Goal: Information Seeking & Learning: Understand process/instructions

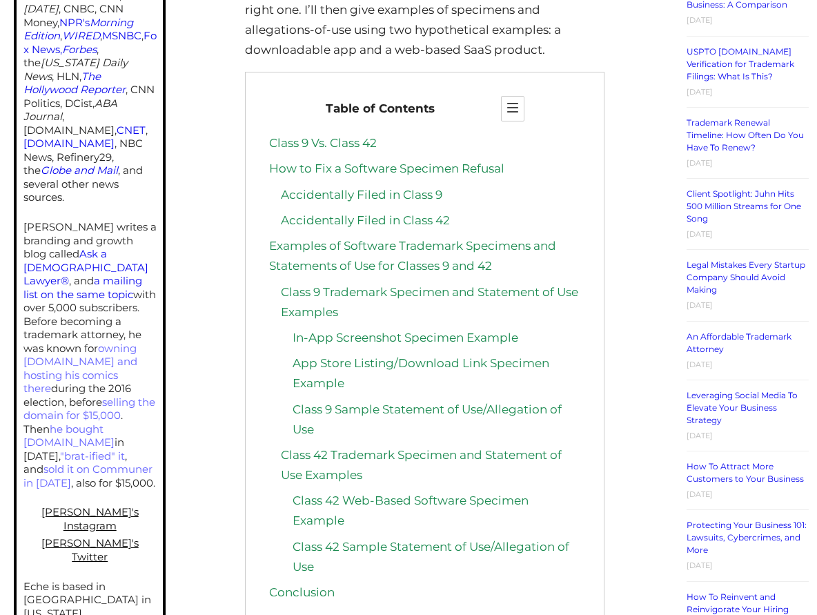
scroll to position [690, 0]
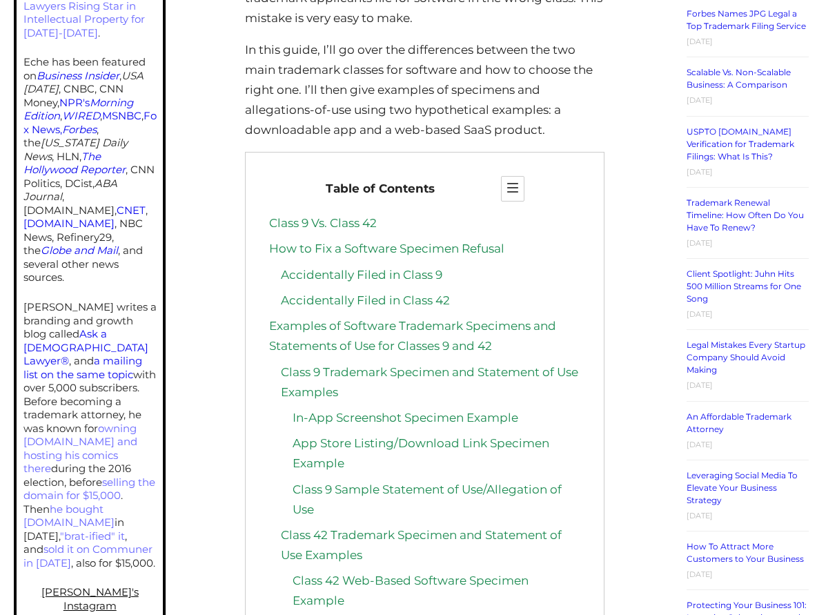
click at [401, 371] on link "Class 9 Trademark Specimen and Statement of Use Examples" at bounding box center [430, 382] width 298 height 34
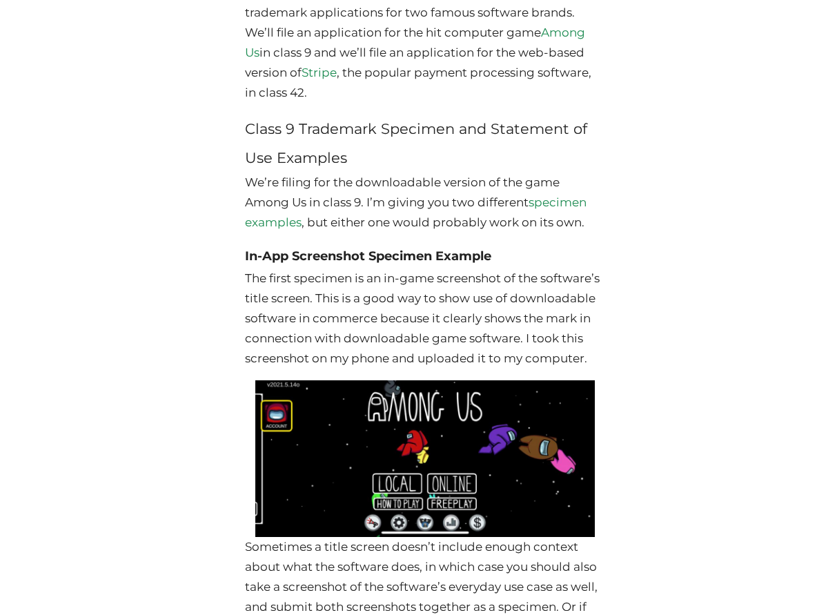
scroll to position [3324, 0]
drag, startPoint x: 236, startPoint y: 208, endPoint x: 619, endPoint y: 247, distance: 384.5
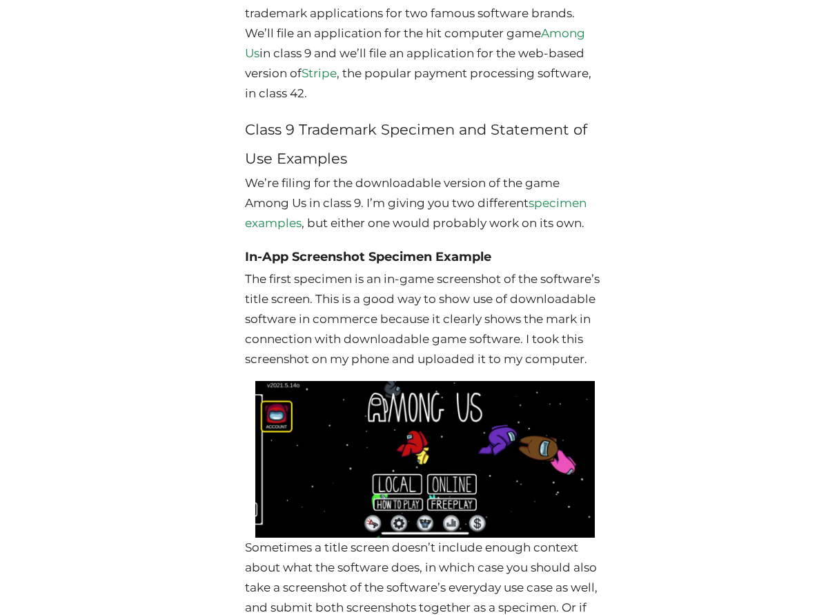
drag, startPoint x: 597, startPoint y: 251, endPoint x: 224, endPoint y: 213, distance: 375.4
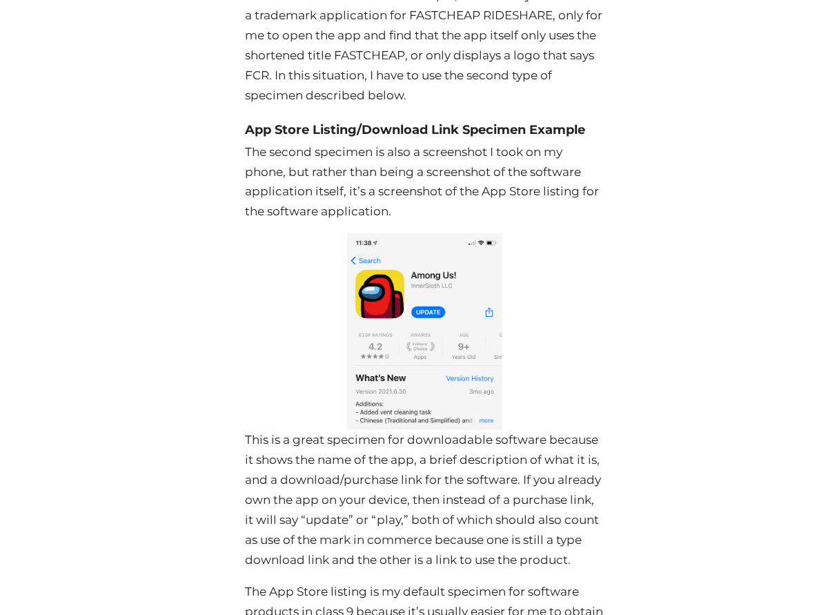
scroll to position [4291, 0]
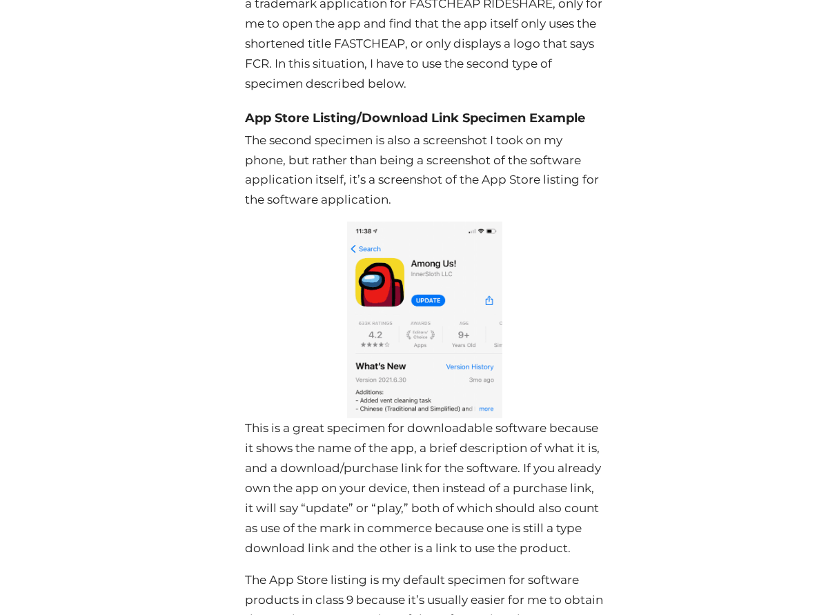
drag, startPoint x: 238, startPoint y: 168, endPoint x: 409, endPoint y: 228, distance: 181.4
click at [409, 228] on div "Software Trademark Guide: Classes and Specimens Posted on [DATE] By [PERSON_NAM…" at bounding box center [424, 316] width 490 height 8792
click at [411, 211] on p "The second specimen is also a screenshot I took on my phone, but rather than be…" at bounding box center [425, 170] width 360 height 80
click at [400, 211] on p "The second specimen is also a screenshot I took on my phone, but rather than be…" at bounding box center [425, 170] width 360 height 80
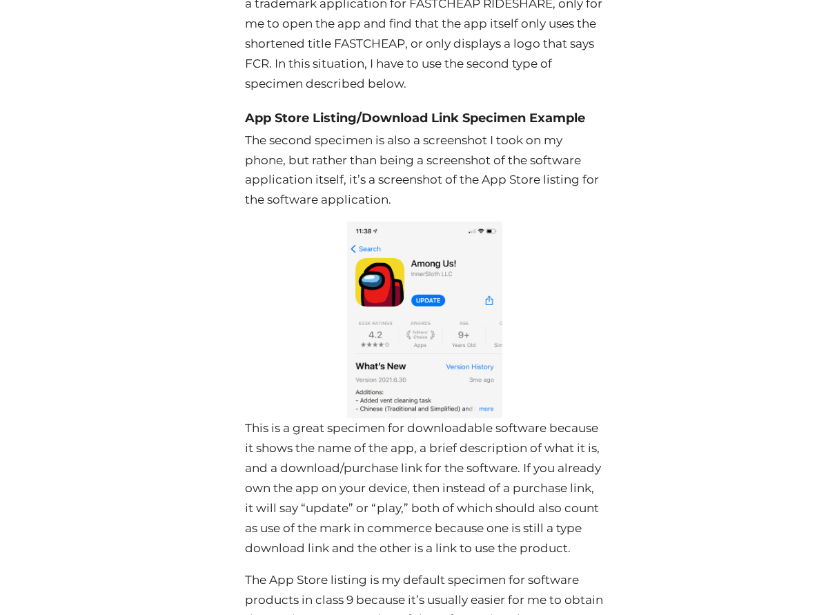
drag, startPoint x: 407, startPoint y: 227, endPoint x: 248, endPoint y: 174, distance: 167.4
click at [204, 153] on div "Software Trademark Guide: Classes and Specimens Posted on [DATE] By [PERSON_NAM…" at bounding box center [424, 316] width 490 height 8792
click at [574, 279] on div at bounding box center [425, 320] width 360 height 197
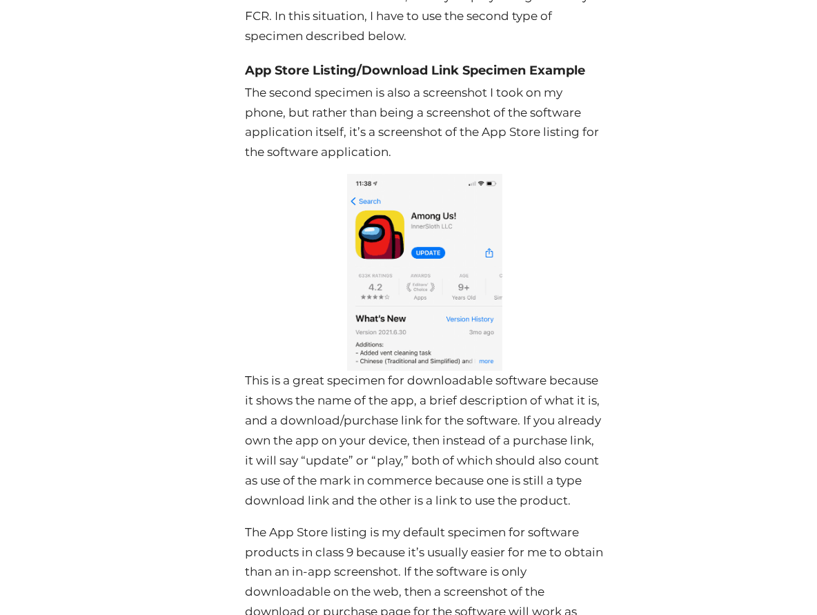
scroll to position [4360, 0]
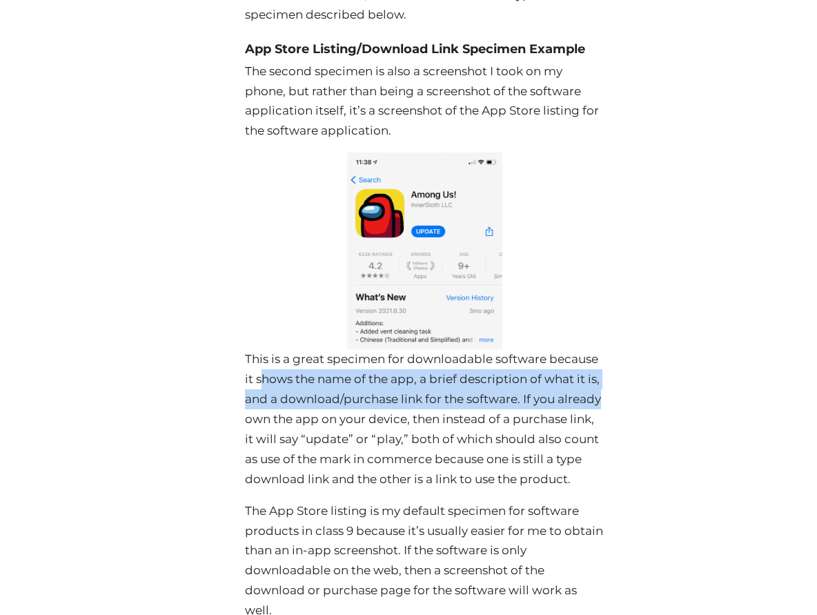
drag, startPoint x: 264, startPoint y: 395, endPoint x: 642, endPoint y: 413, distance: 378.0
click at [642, 413] on div "Software Trademark Guide: Classes and Specimens Posted on [DATE] By [PERSON_NAM…" at bounding box center [424, 247] width 490 height 8792
click at [645, 414] on div "Software Trademark Guide: Classes and Specimens Posted on [DATE] By [PERSON_NAM…" at bounding box center [424, 247] width 490 height 8792
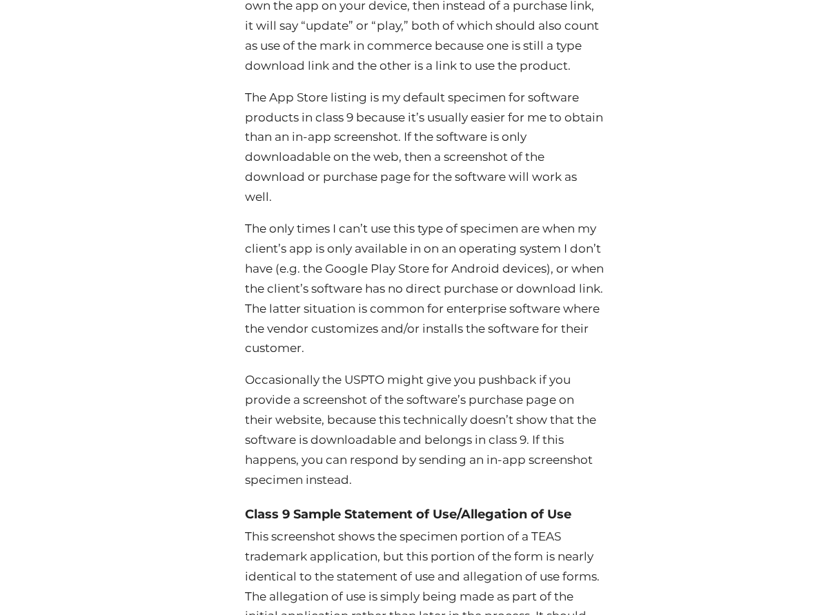
scroll to position [4774, 0]
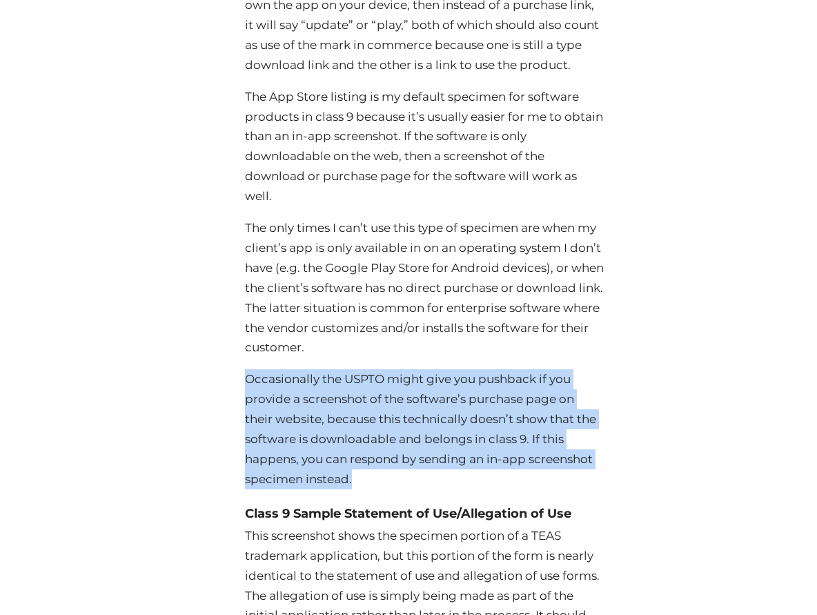
drag, startPoint x: 235, startPoint y: 407, endPoint x: 418, endPoint y: 501, distance: 206.6
click at [404, 489] on p "Occasionally the USPTO might give you pushback if you provide a screenshot of t…" at bounding box center [425, 428] width 360 height 119
click at [399, 489] on p "Occasionally the USPTO might give you pushback if you provide a screenshot of t…" at bounding box center [425, 428] width 360 height 119
drag, startPoint x: 378, startPoint y: 503, endPoint x: 231, endPoint y: 393, distance: 183.5
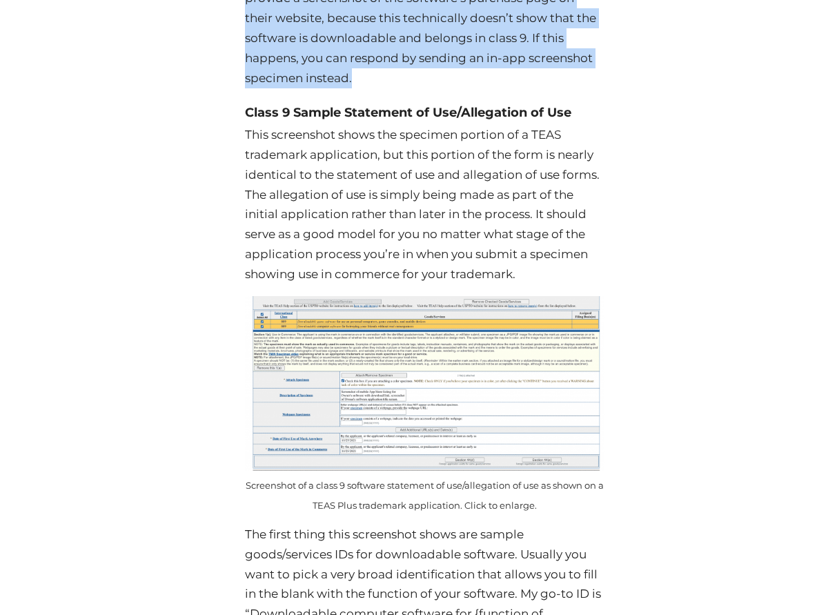
scroll to position [5188, 0]
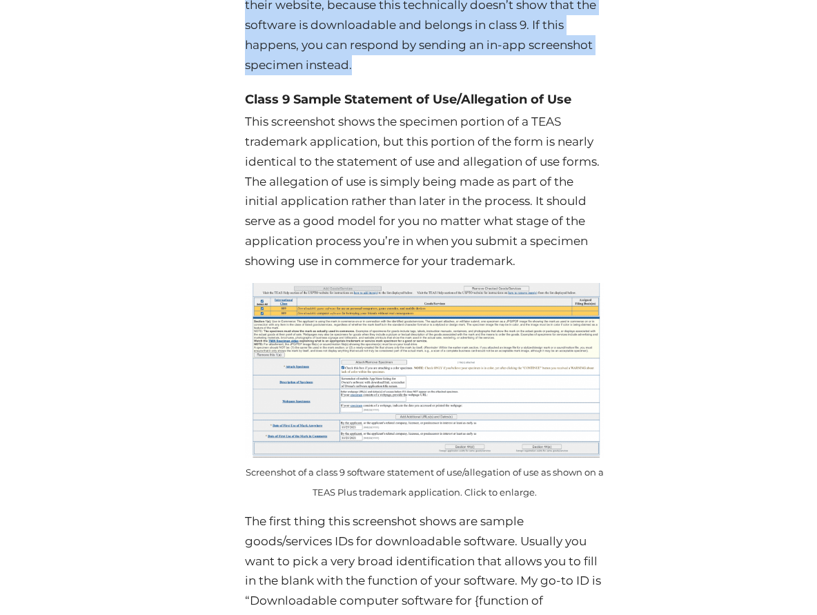
click at [341, 400] on img at bounding box center [425, 370] width 360 height 175
